Goal: Information Seeking & Learning: Find specific fact

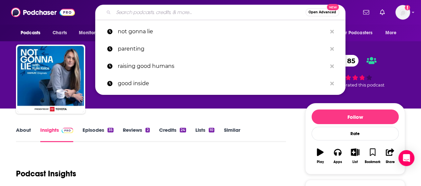
click at [164, 12] on input "Search podcasts, credits, & more..." at bounding box center [210, 12] width 192 height 11
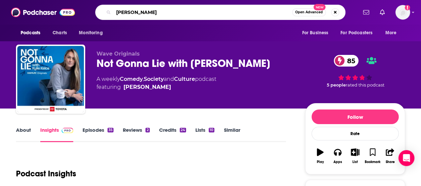
type input "[PERSON_NAME]"
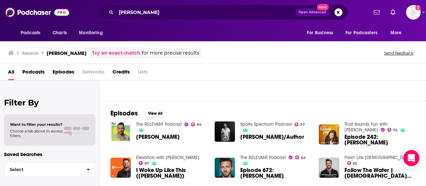
scroll to position [72, 0]
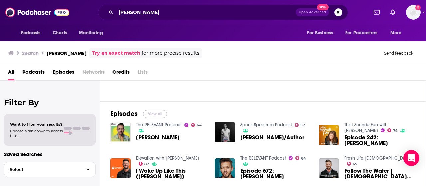
click at [155, 113] on button "View All" at bounding box center [155, 114] width 24 height 8
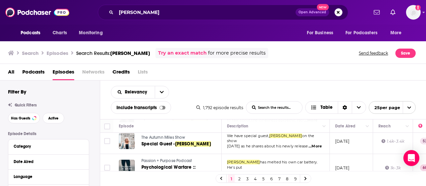
scroll to position [229, 0]
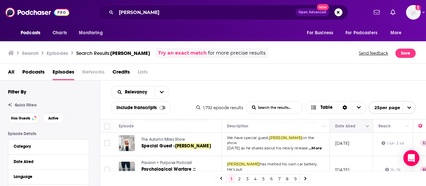
click at [369, 126] on icon "Column Actions" at bounding box center [367, 127] width 3 height 4
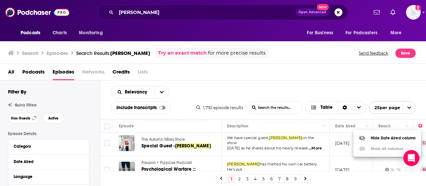
click at [366, 126] on div at bounding box center [213, 93] width 426 height 186
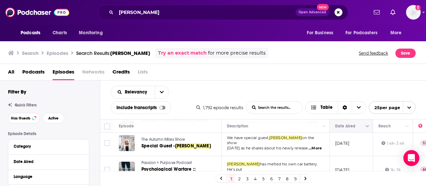
click at [352, 126] on icon "Move" at bounding box center [351, 126] width 5 height 2
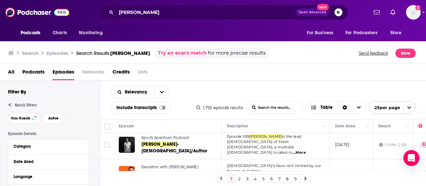
scroll to position [0, 0]
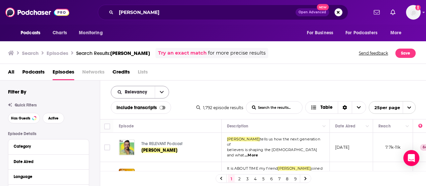
click at [164, 88] on button "open menu" at bounding box center [162, 92] width 14 height 12
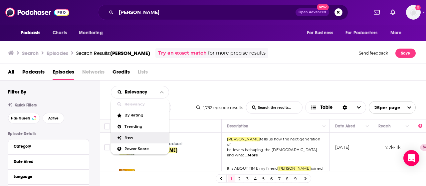
click at [138, 135] on div "New" at bounding box center [140, 137] width 58 height 11
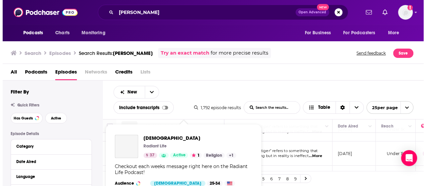
scroll to position [226, 0]
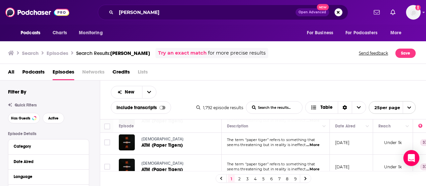
click at [162, 54] on link "Try an exact match" at bounding box center [182, 53] width 49 height 8
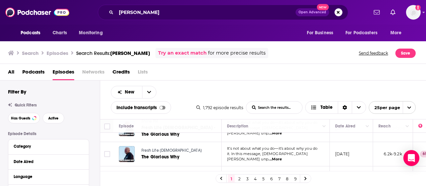
scroll to position [602, 0]
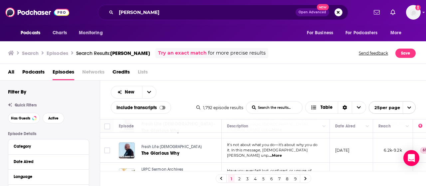
click at [240, 177] on link "2" at bounding box center [239, 179] width 7 height 8
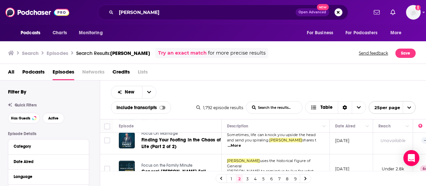
scroll to position [651, 0]
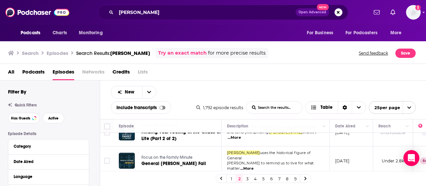
click at [250, 179] on link "3" at bounding box center [247, 179] width 7 height 8
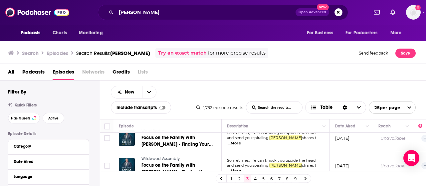
scroll to position [654, 0]
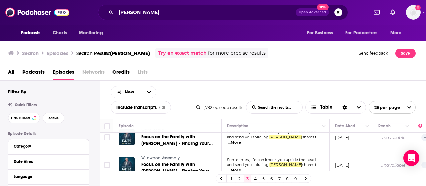
click at [254, 180] on link "4" at bounding box center [255, 179] width 7 height 8
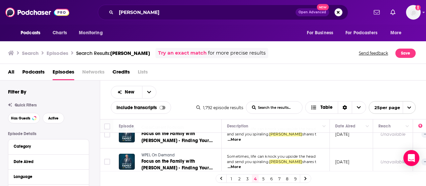
scroll to position [664, 0]
click at [263, 179] on link "5" at bounding box center [263, 179] width 7 height 8
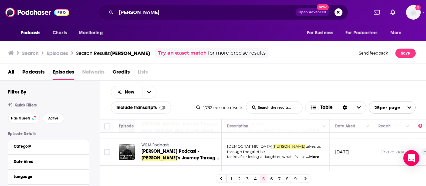
scroll to position [642, 0]
